Goal: Information Seeking & Learning: Learn about a topic

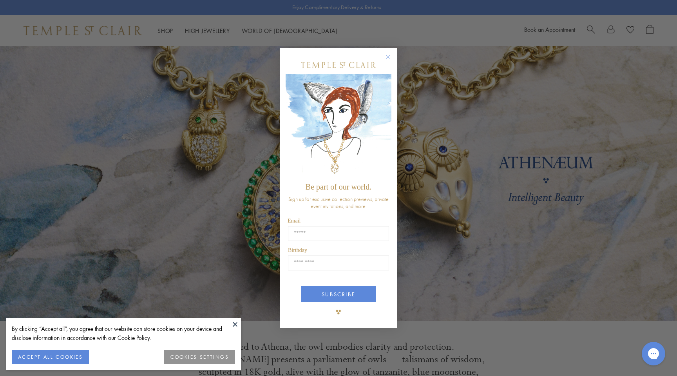
click at [387, 58] on icon "Close dialog" at bounding box center [389, 57] width 4 height 4
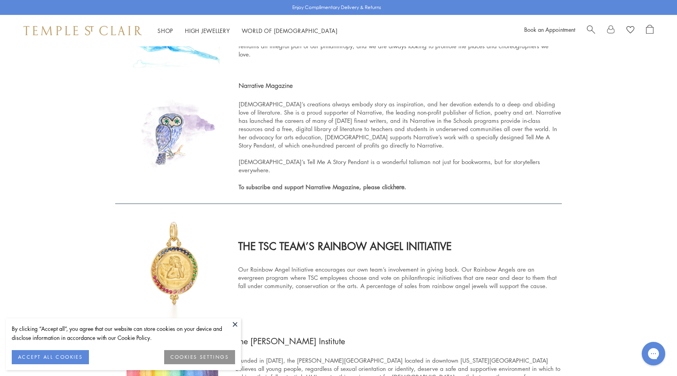
scroll to position [1050, 0]
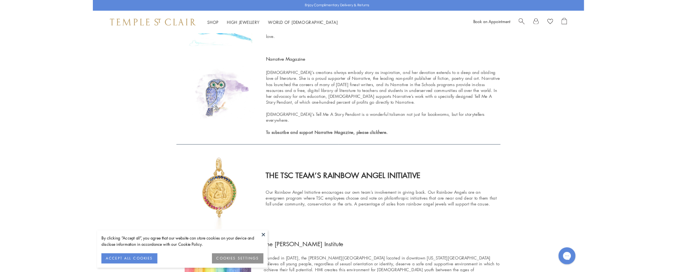
scroll to position [1120, 0]
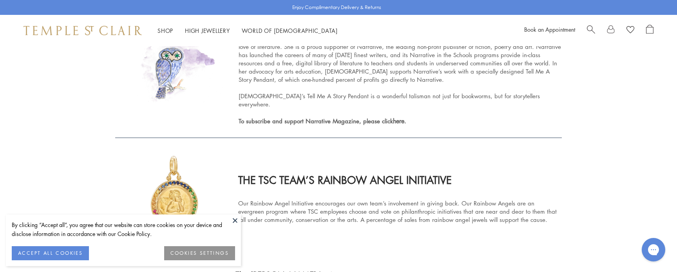
click at [344, 184] on span "THE TSC TEAM’S RAINBOW ANGEL INITIATIVE" at bounding box center [345, 181] width 214 height 14
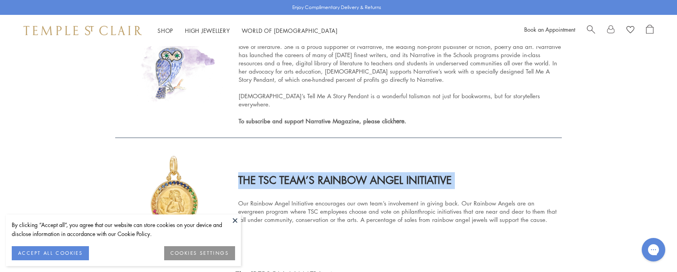
click at [344, 184] on span "THE TSC TEAM’S RAINBOW ANGEL INITIATIVE" at bounding box center [345, 181] width 214 height 14
copy span "THE TSC TEAM’S RAINBOW ANGEL INITIATIVE"
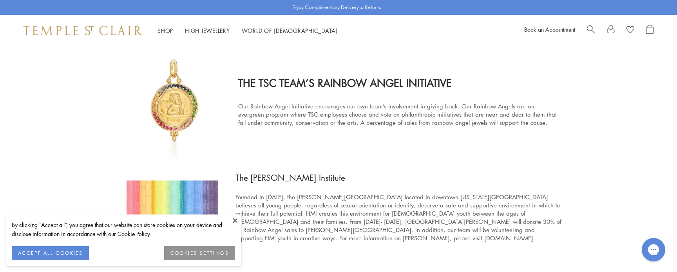
scroll to position [1211, 0]
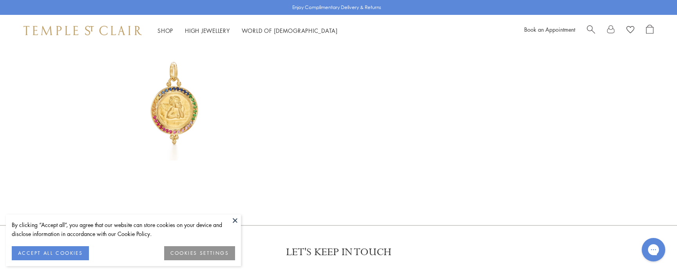
scroll to position [1166, 0]
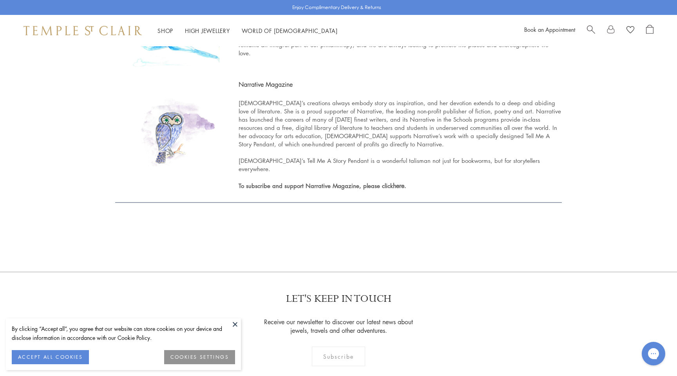
scroll to position [1003, 0]
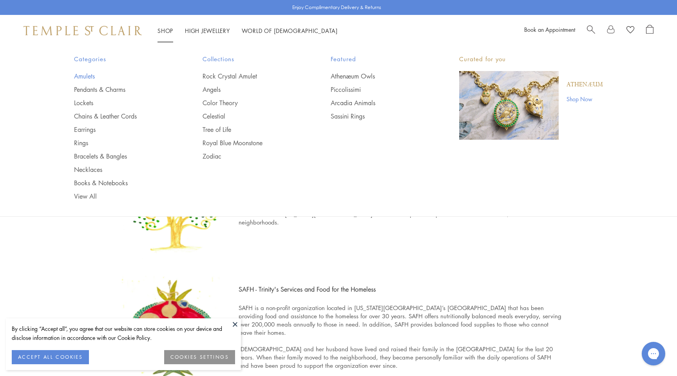
click at [80, 76] on link "Amulets" at bounding box center [122, 76] width 97 height 9
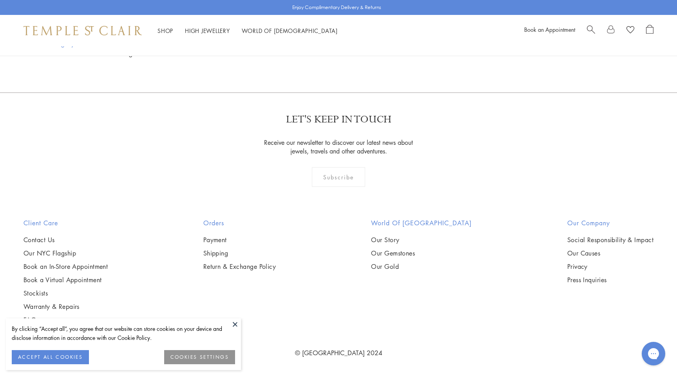
scroll to position [3567, 0]
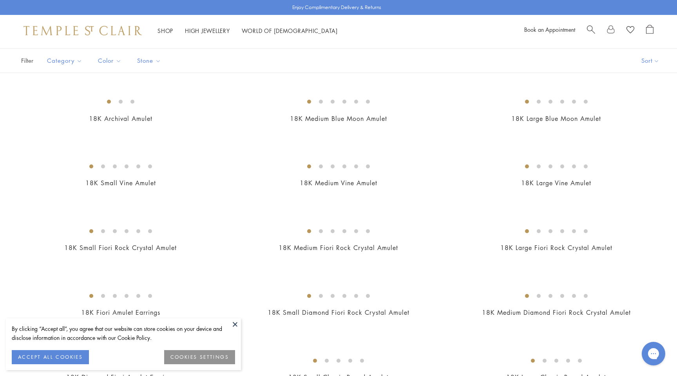
scroll to position [0, 0]
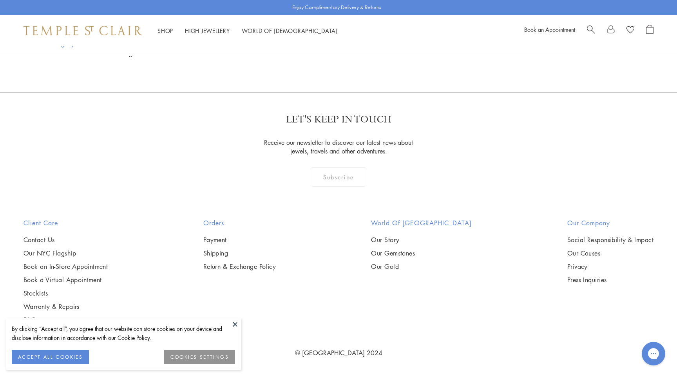
scroll to position [6062, 0]
